Goal: Find specific page/section: Find specific page/section

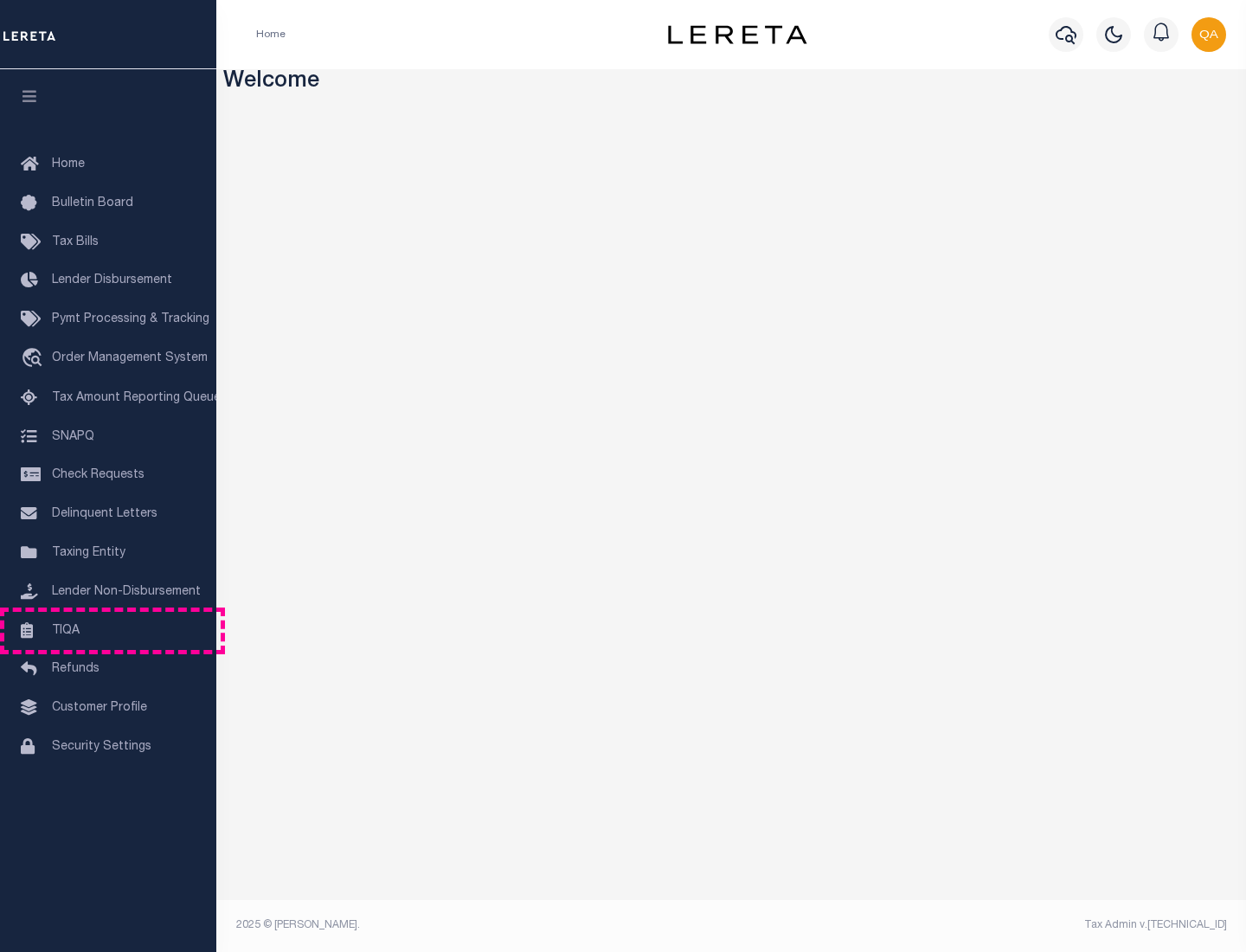
click at [108, 630] on link "TIQA" at bounding box center [108, 632] width 217 height 39
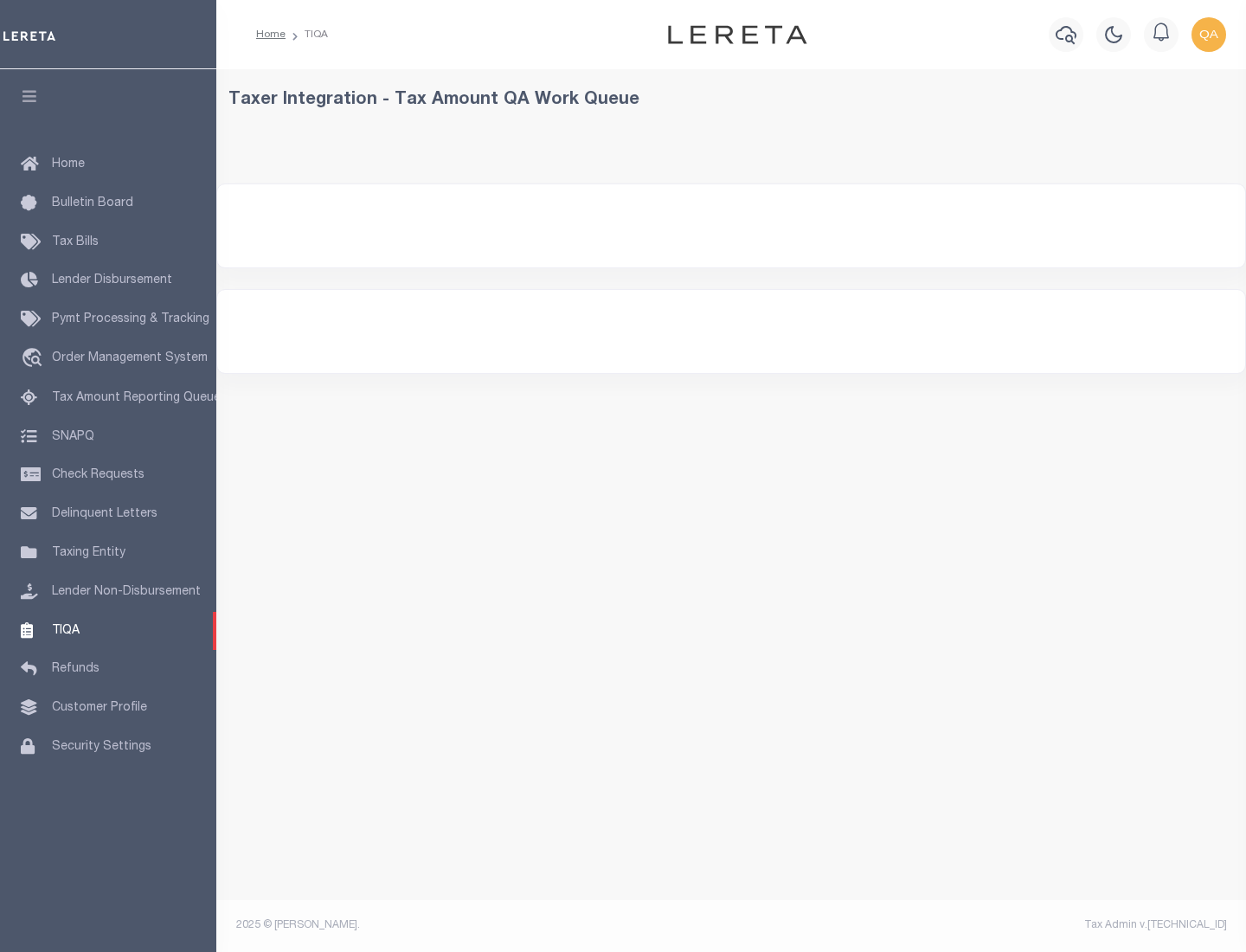
select select "200"
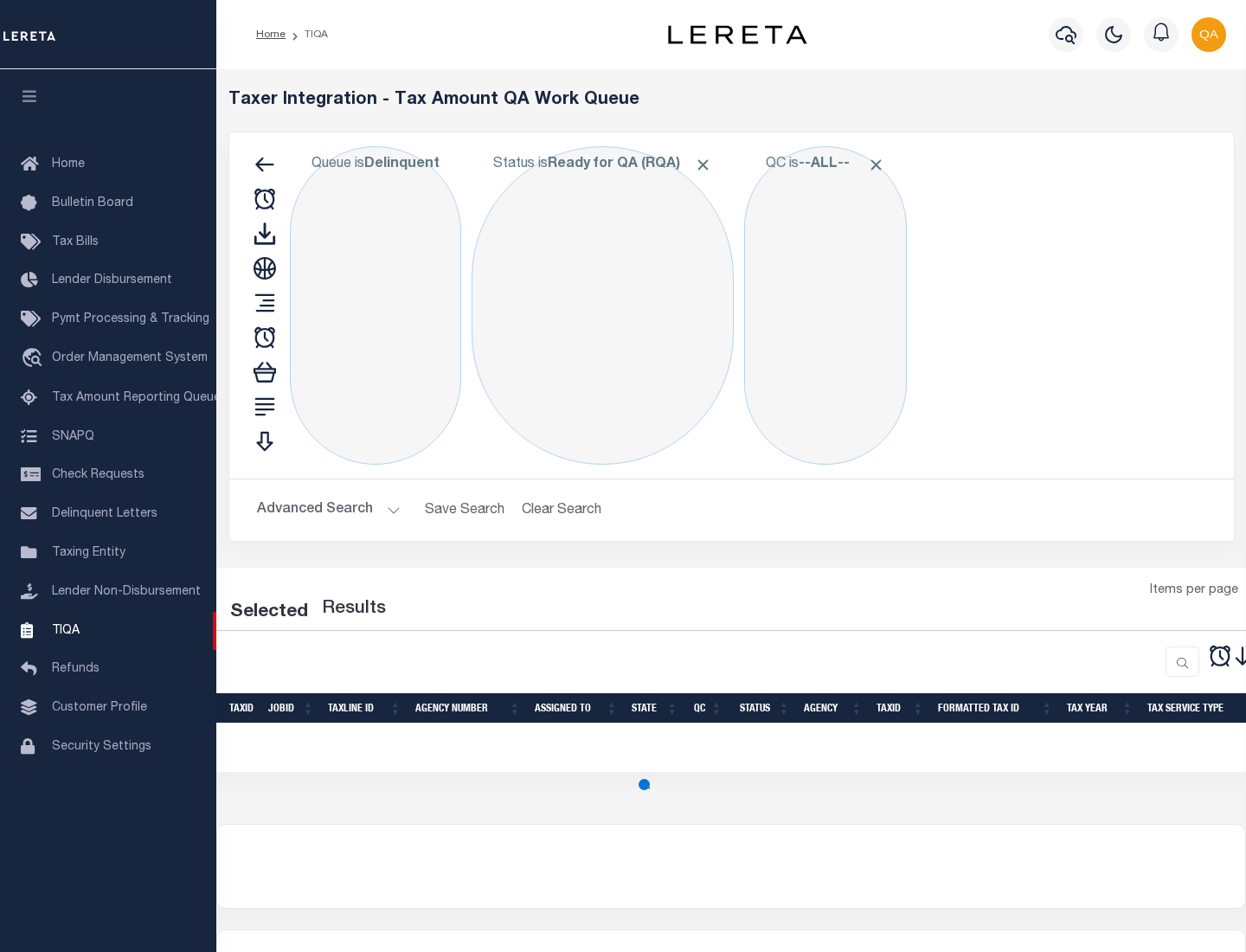
select select "200"
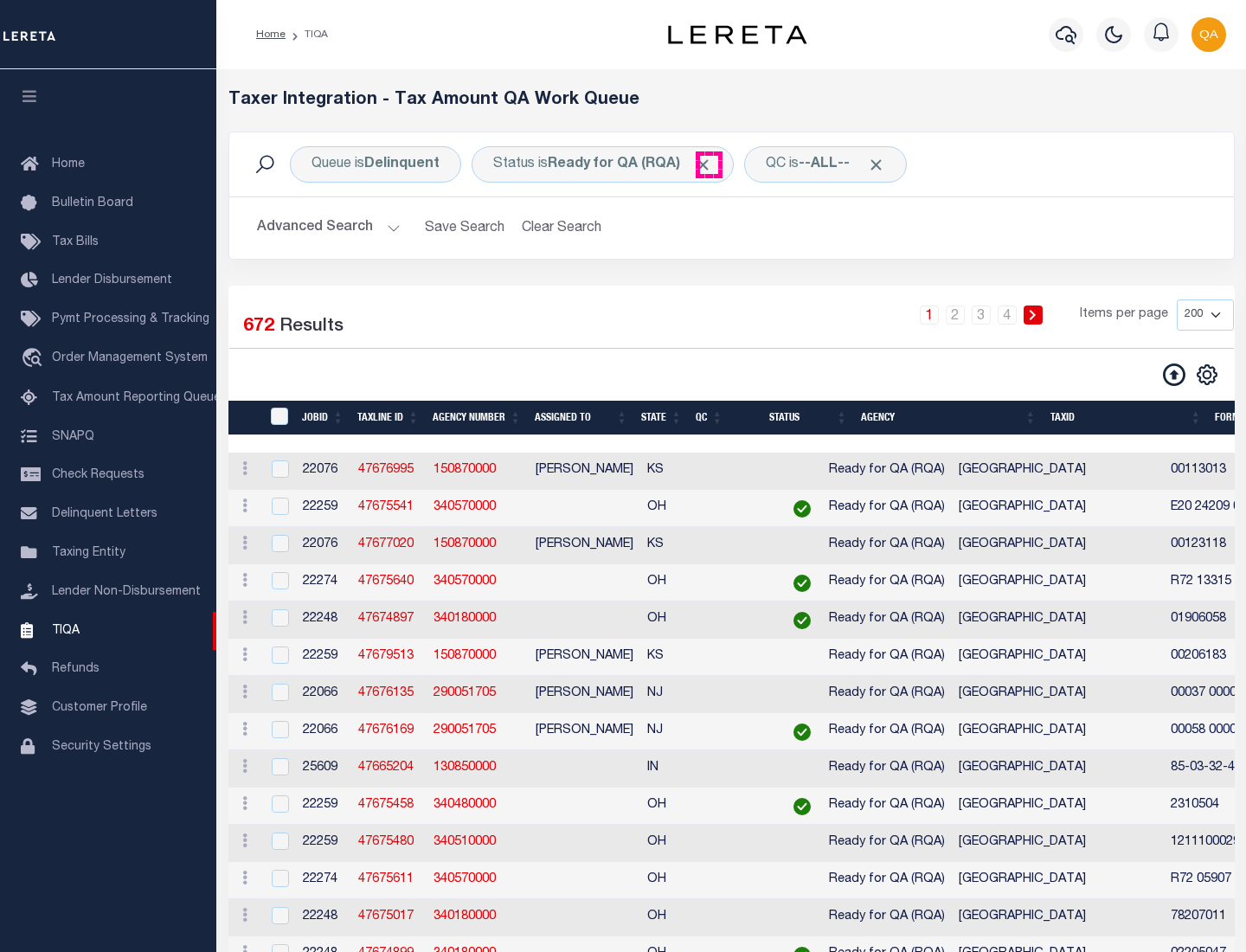
click at [709, 164] on span "Click to Remove" at bounding box center [703, 165] width 18 height 18
